Goal: Find specific page/section: Find specific page/section

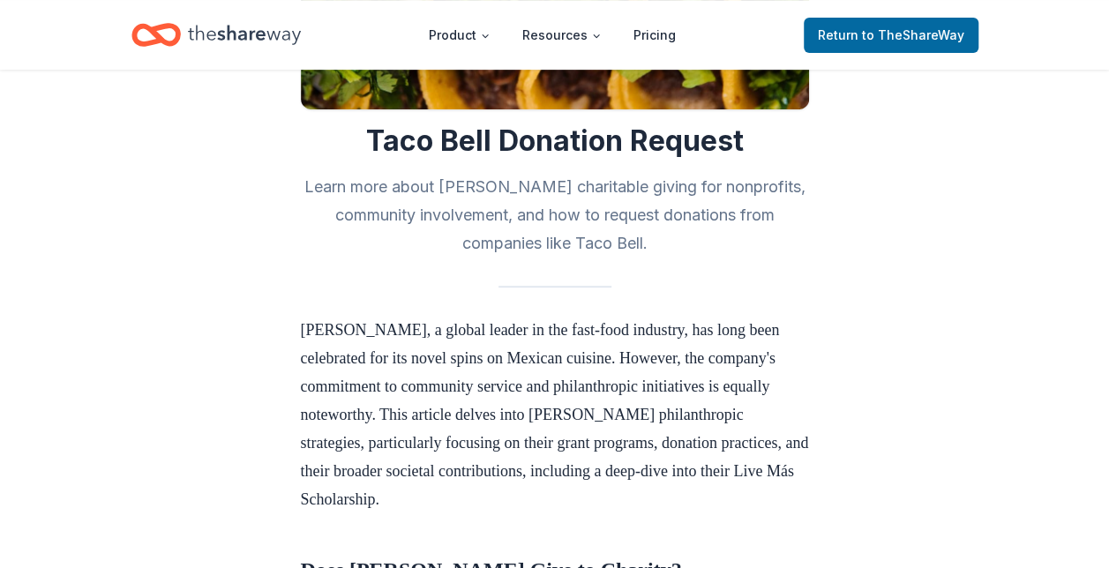
scroll to position [310, 0]
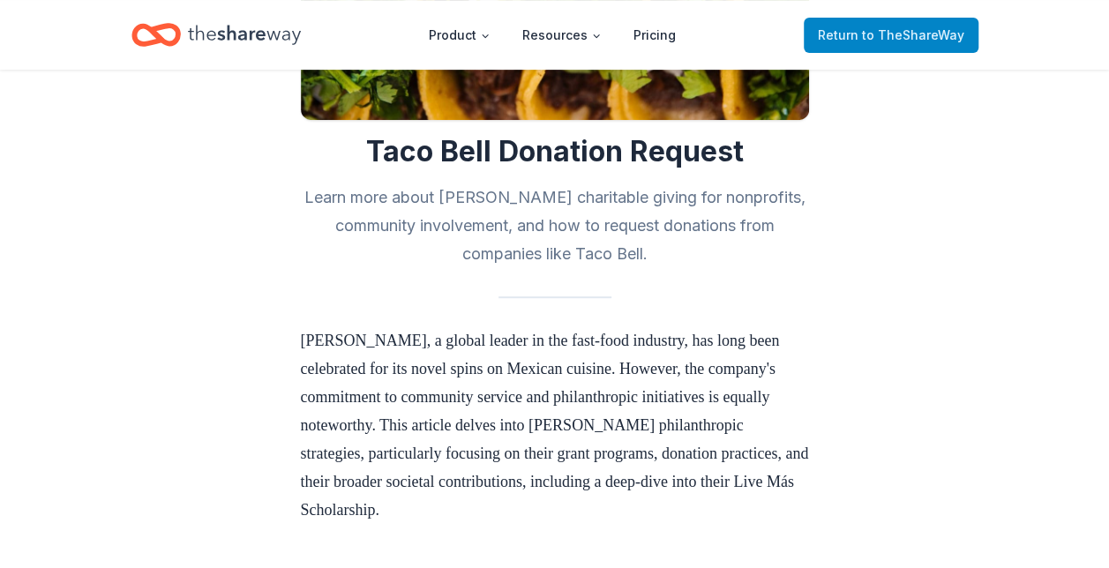
click at [917, 18] on link "Return to TheShareWay" at bounding box center [891, 35] width 175 height 35
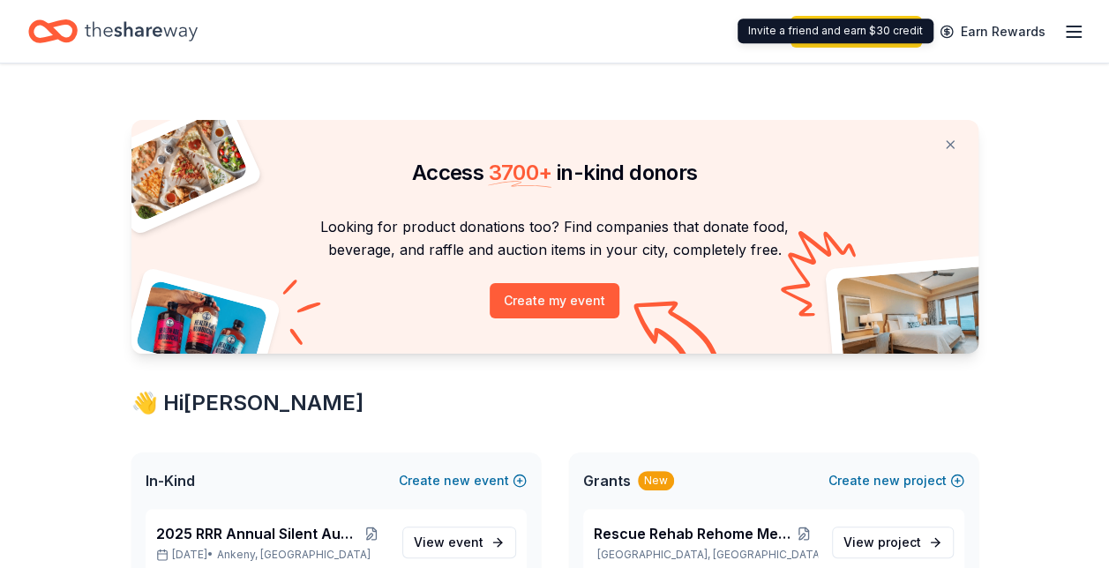
click at [1076, 34] on icon "button" at bounding box center [1073, 31] width 21 height 21
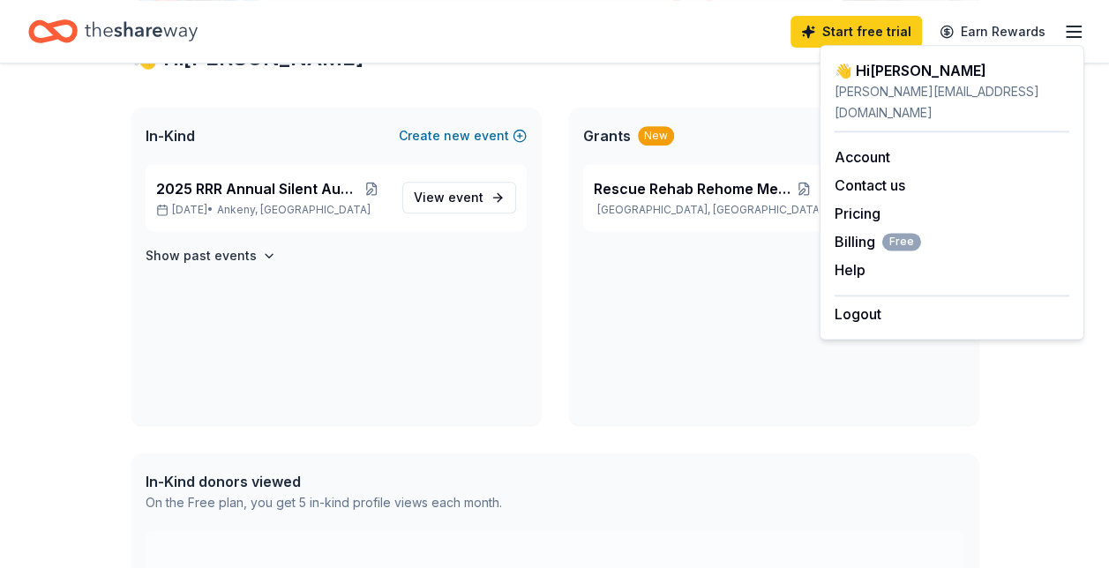
scroll to position [346, 0]
click at [645, 415] on div "Rescue Rehab Rehome Medical Funds [GEOGRAPHIC_DATA], [GEOGRAPHIC_DATA] View pro…" at bounding box center [773, 293] width 409 height 261
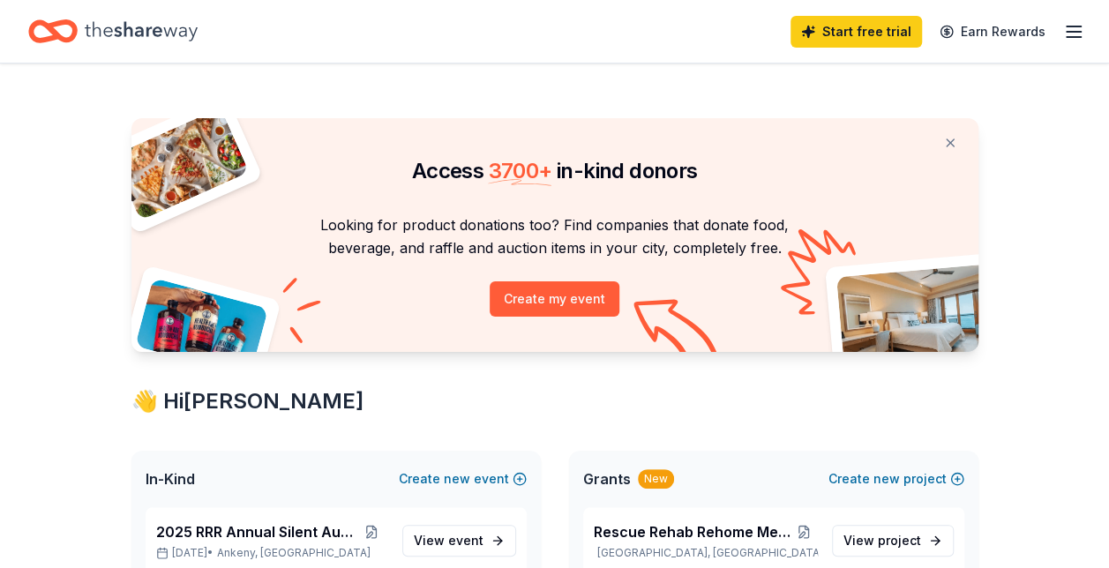
scroll to position [2, 0]
click at [1093, 34] on div "Start free trial Earn Rewards" at bounding box center [554, 31] width 1109 height 63
click at [1080, 33] on icon "button" at bounding box center [1073, 31] width 21 height 21
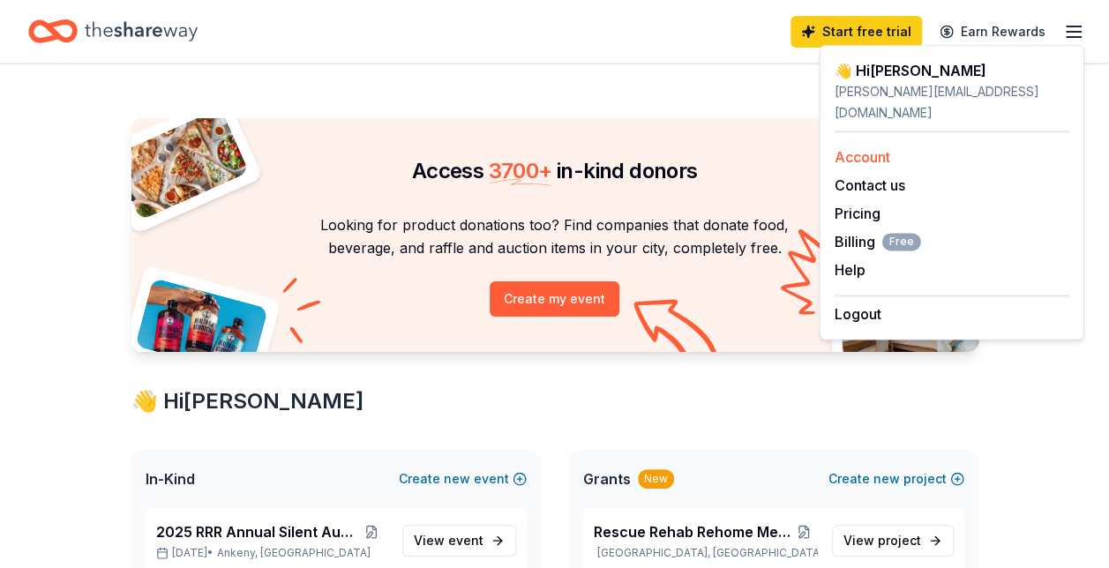
click at [861, 148] on link "Account" at bounding box center [862, 157] width 56 height 18
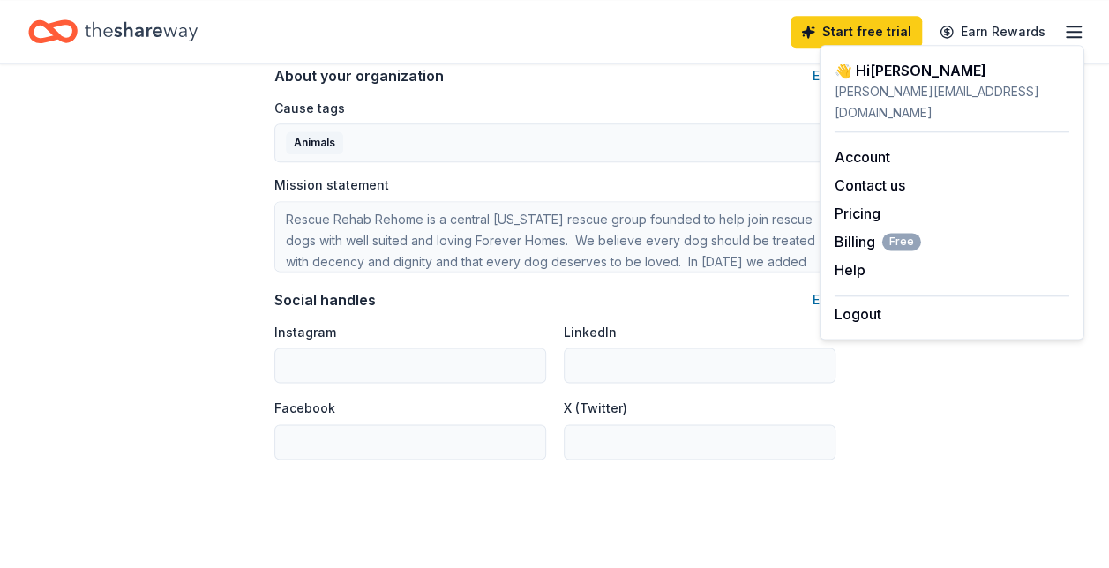
scroll to position [1194, 0]
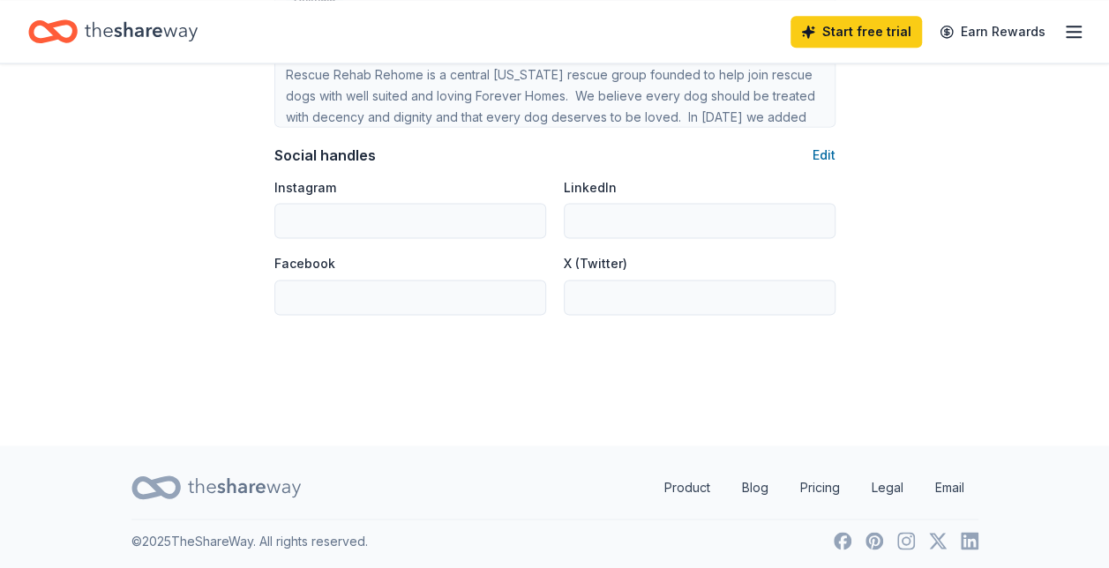
click at [79, 31] on div "Home" at bounding box center [112, 31] width 169 height 41
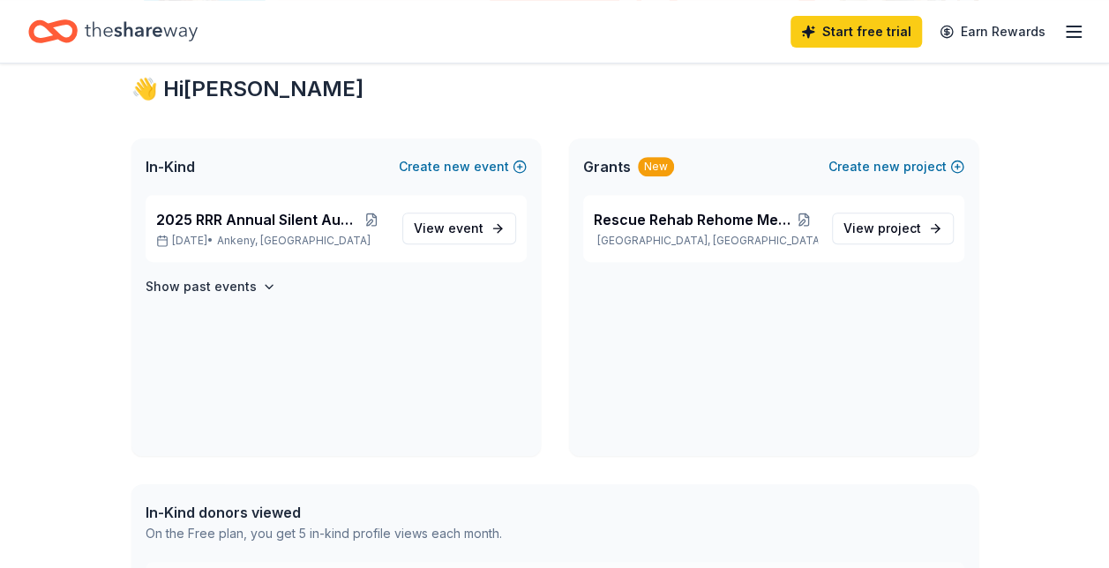
scroll to position [281, 0]
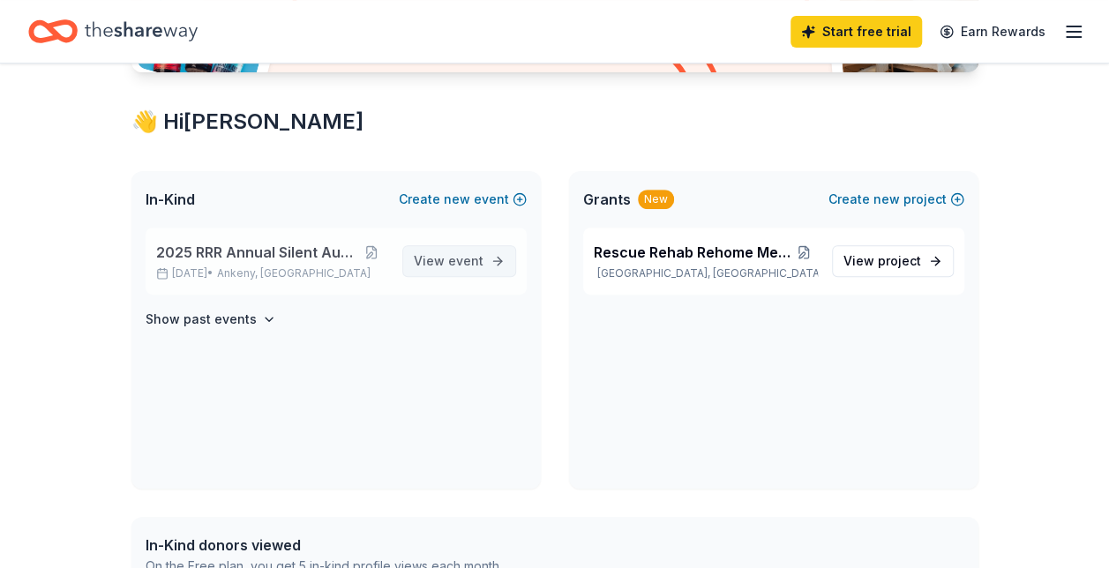
click at [475, 263] on span "event" at bounding box center [465, 260] width 35 height 15
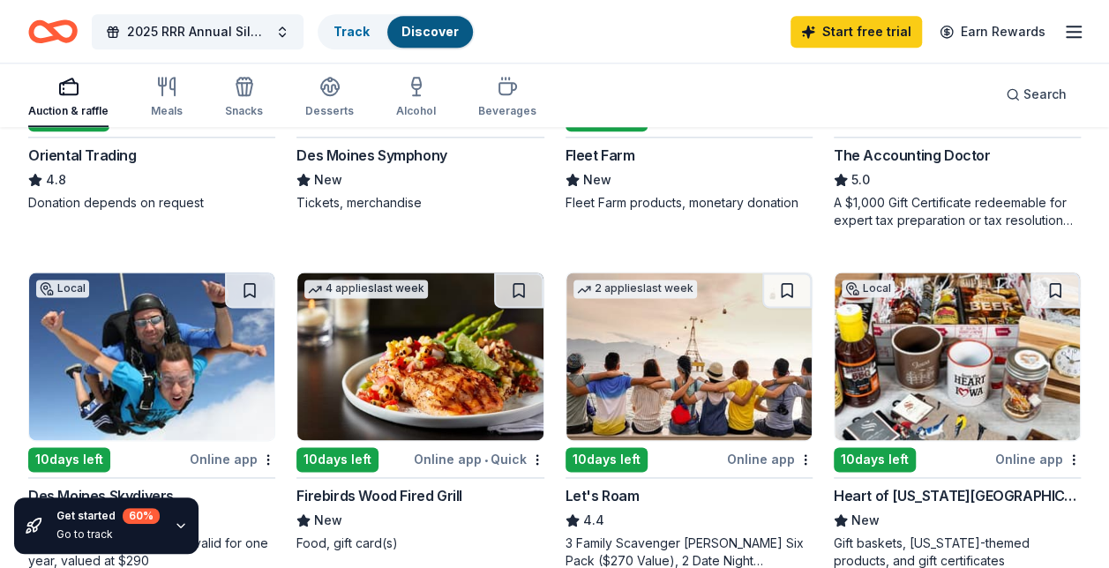
scroll to position [1043, 0]
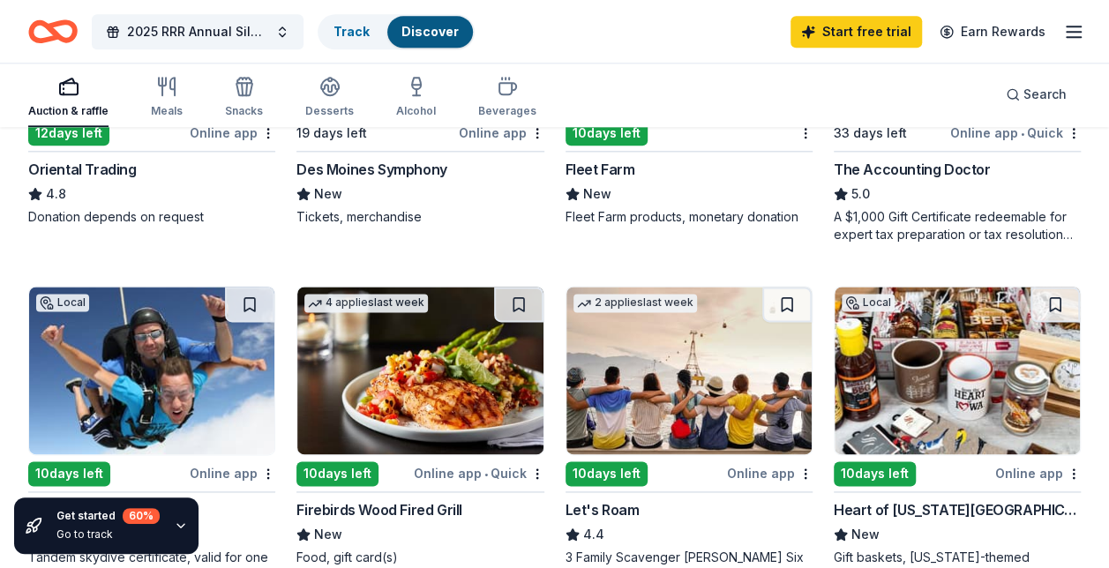
click at [181, 100] on div "Auction & raffle Meals Snacks Desserts Alcohol Beverages" at bounding box center [282, 98] width 508 height 58
click at [166, 114] on div "Meals" at bounding box center [167, 111] width 32 height 14
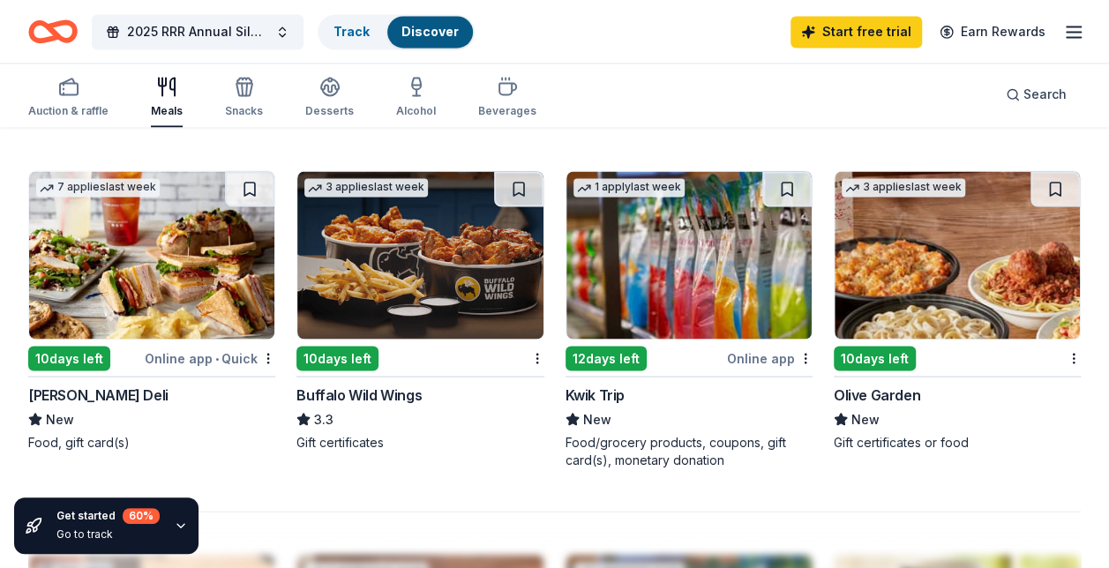
scroll to position [1465, 0]
